Goal: Task Accomplishment & Management: Manage account settings

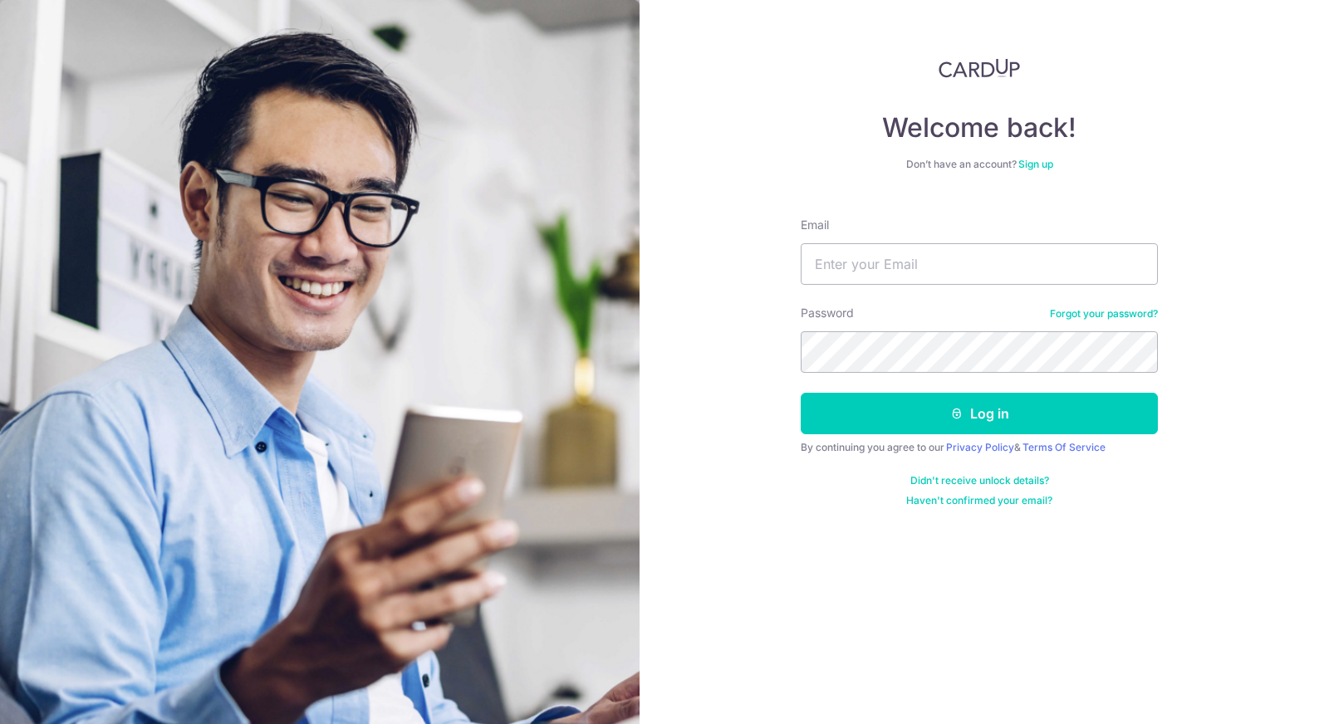
click at [939, 258] on input "Email" at bounding box center [979, 264] width 357 height 42
type input "[EMAIL_ADDRESS][DOMAIN_NAME]"
click at [801, 393] on button "Log in" at bounding box center [979, 414] width 357 height 42
